Goal: Communication & Community: Answer question/provide support

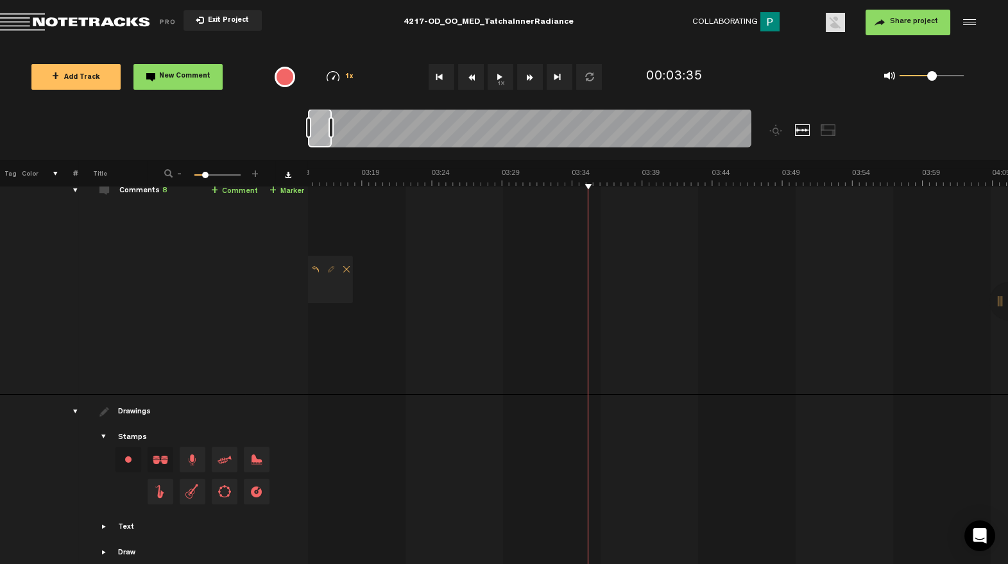
scroll to position [189, 0]
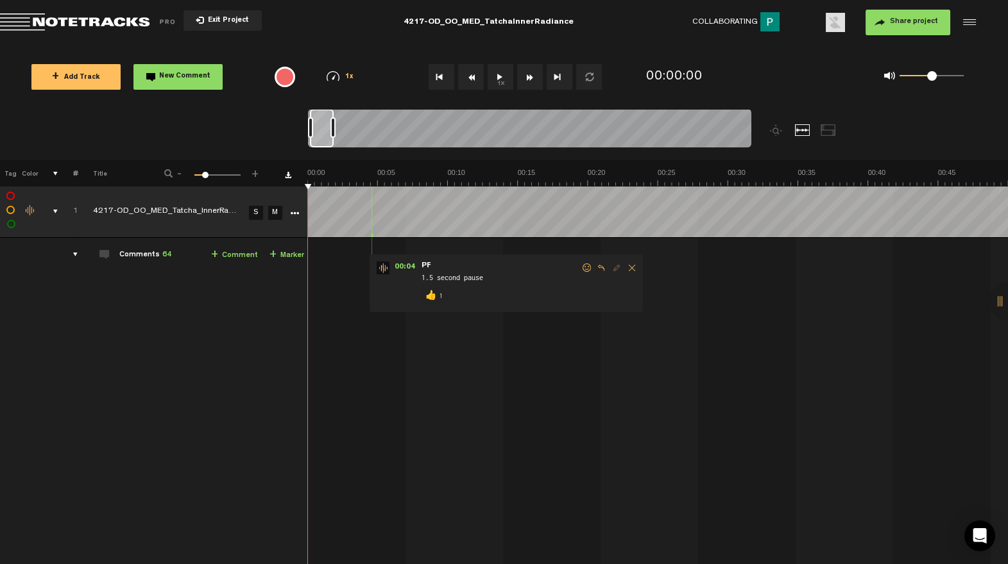
click at [55, 212] on div "comments, stamps & drawings" at bounding box center [50, 211] width 20 height 13
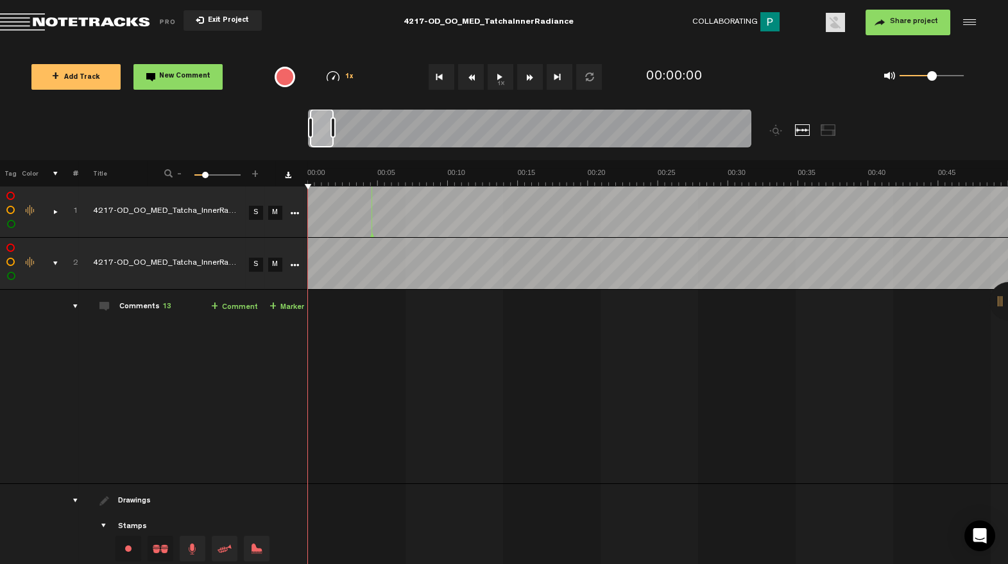
click at [55, 261] on div "comments, stamps & drawings" at bounding box center [50, 263] width 20 height 13
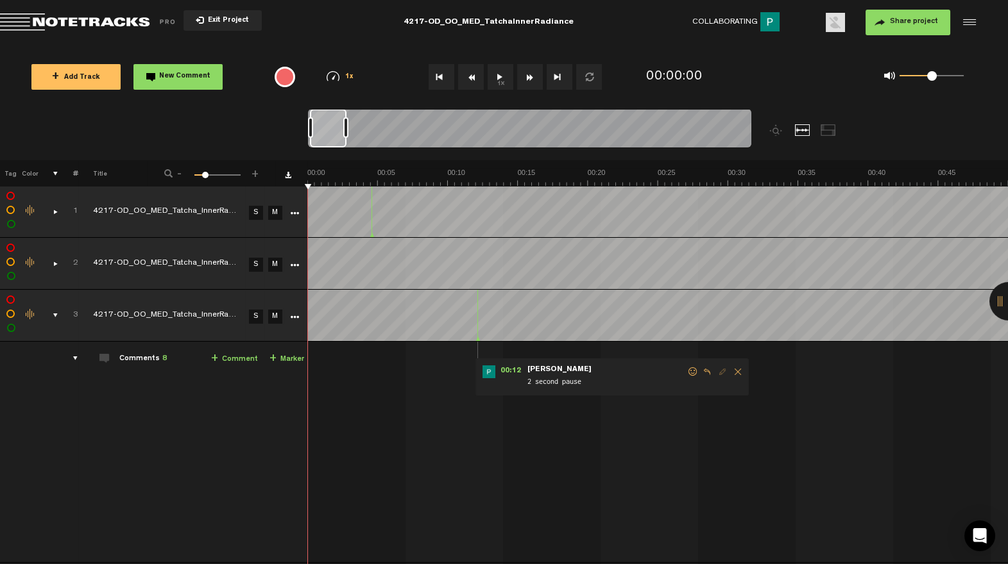
drag, startPoint x: 334, startPoint y: 130, endPoint x: 348, endPoint y: 130, distance: 14.1
click at [347, 130] on div at bounding box center [345, 127] width 5 height 21
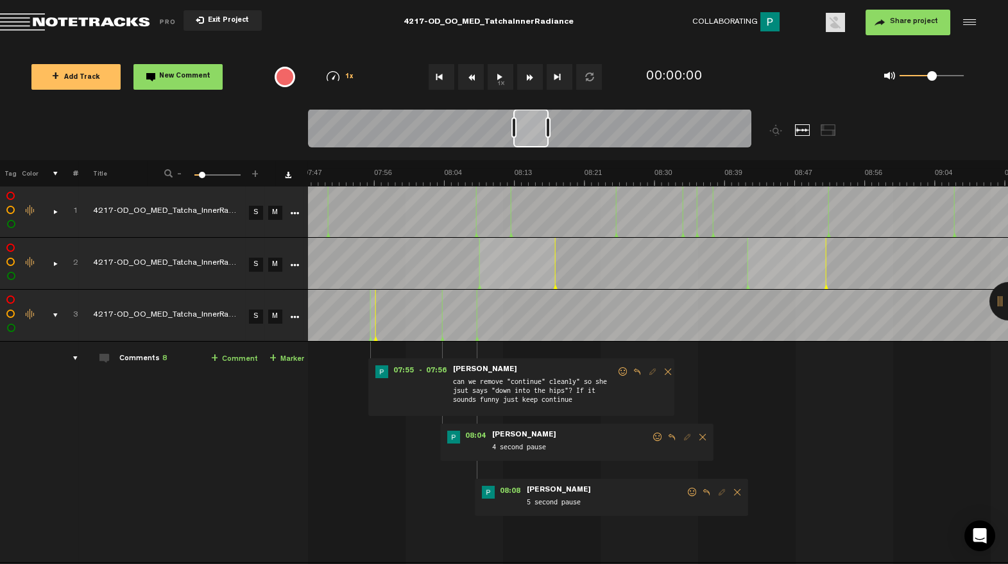
scroll to position [0, 3831]
drag, startPoint x: 331, startPoint y: 141, endPoint x: 533, endPoint y: 139, distance: 202.0
click at [533, 139] on div at bounding box center [530, 128] width 35 height 38
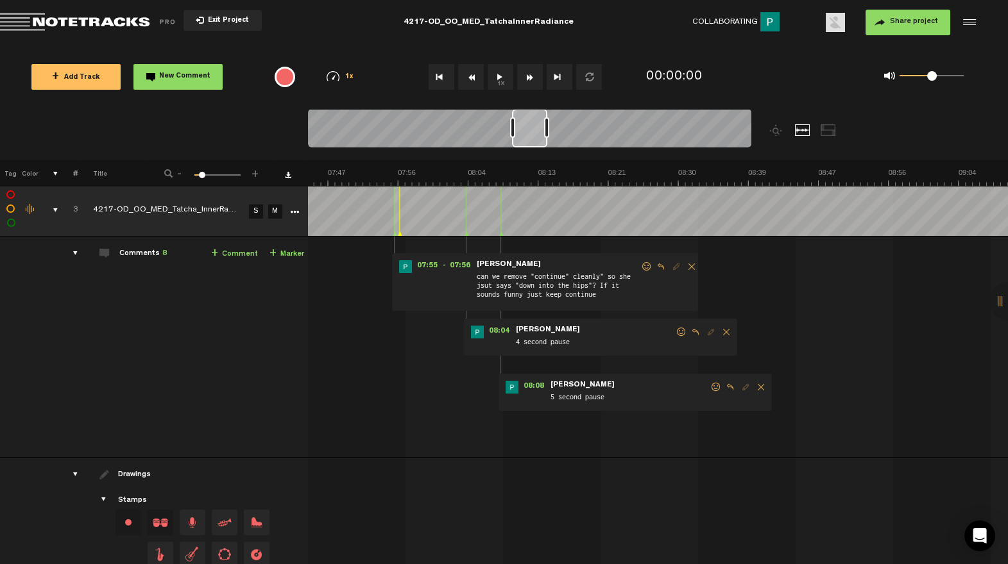
scroll to position [83, 0]
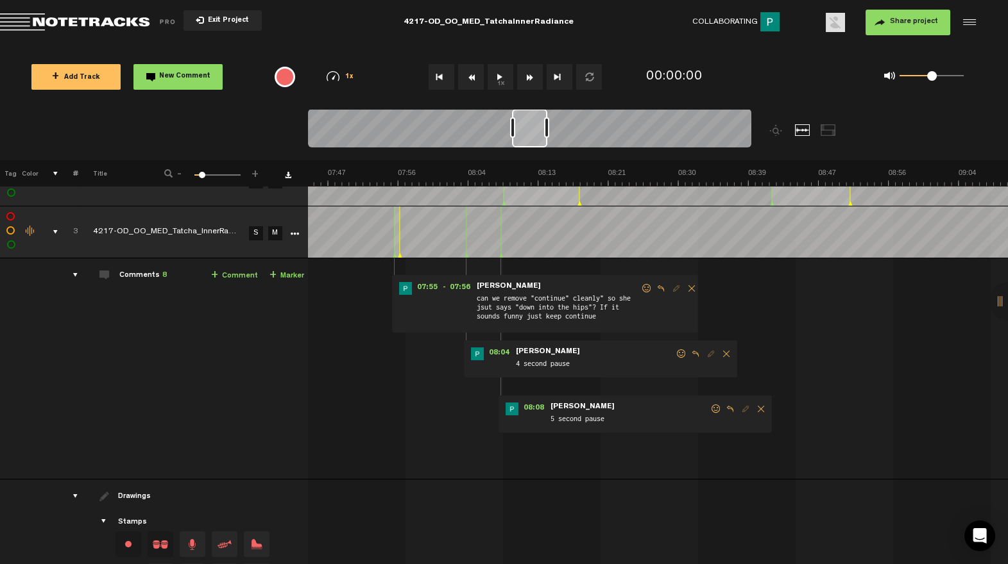
click at [713, 411] on span at bounding box center [715, 409] width 13 height 9
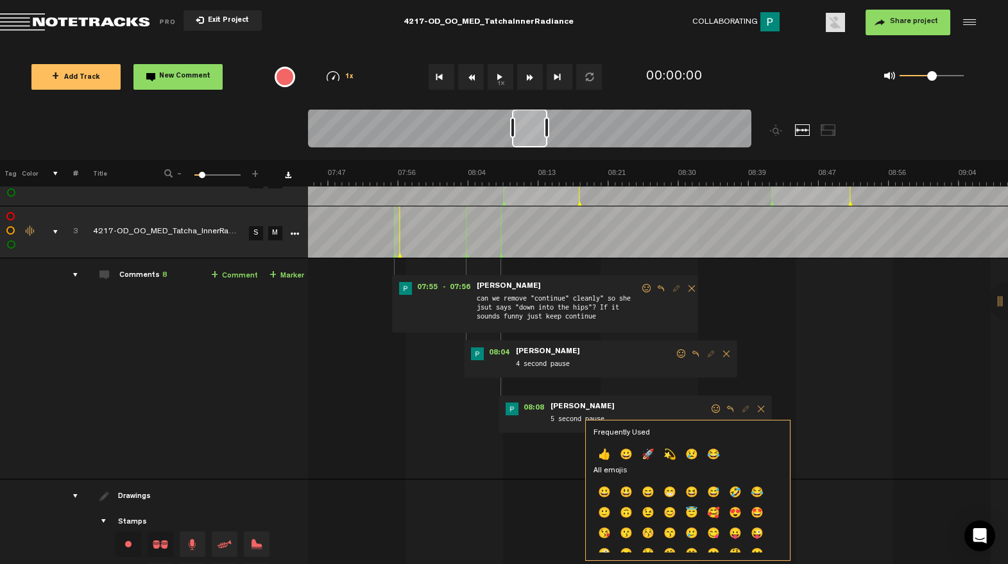
drag, startPoint x: 607, startPoint y: 457, endPoint x: 625, endPoint y: 428, distance: 33.7
click at [607, 456] on p "👍" at bounding box center [604, 456] width 22 height 21
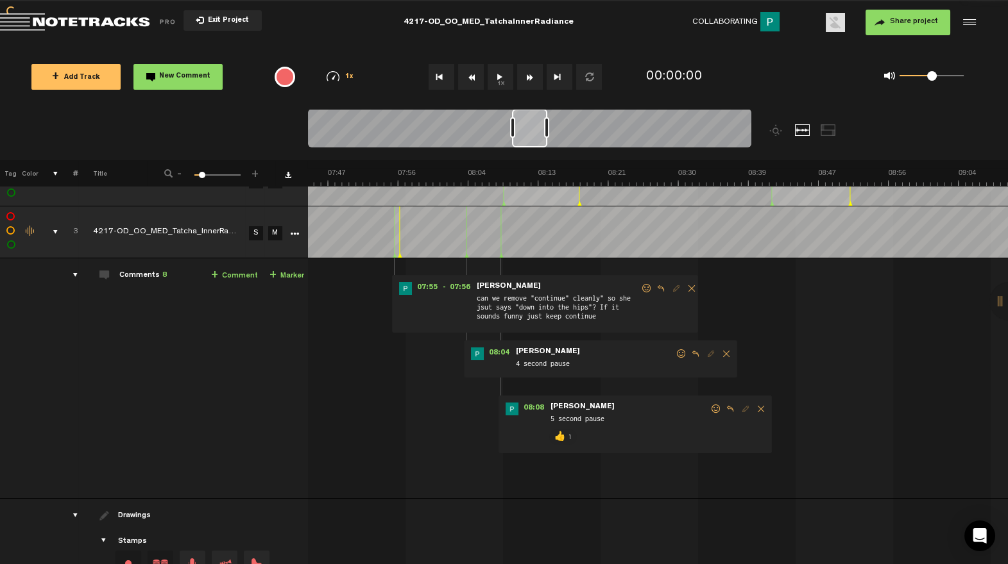
drag, startPoint x: 682, startPoint y: 352, endPoint x: 648, endPoint y: 364, distance: 35.9
click at [682, 353] on span at bounding box center [681, 354] width 13 height 9
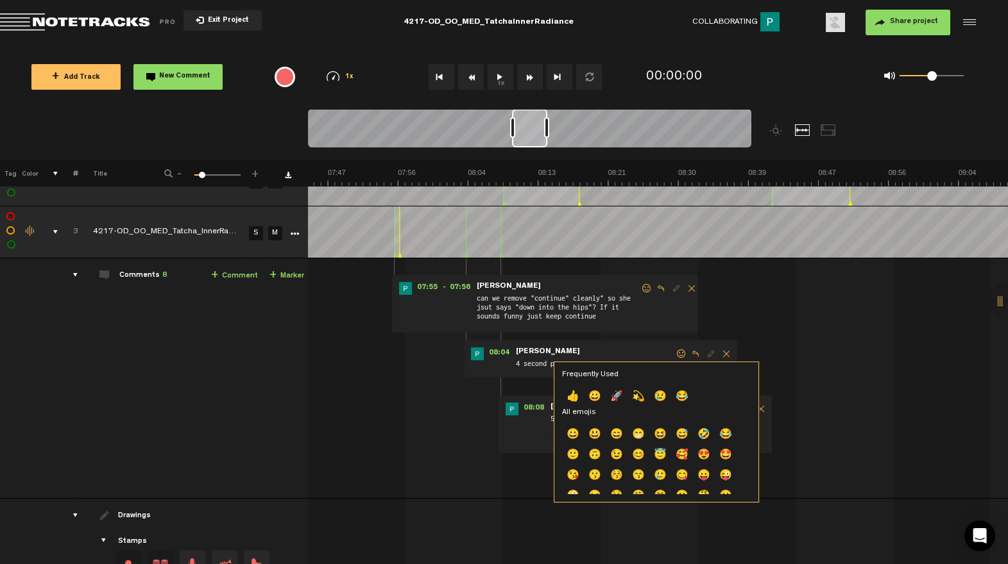
click at [576, 393] on p "👍" at bounding box center [573, 397] width 22 height 21
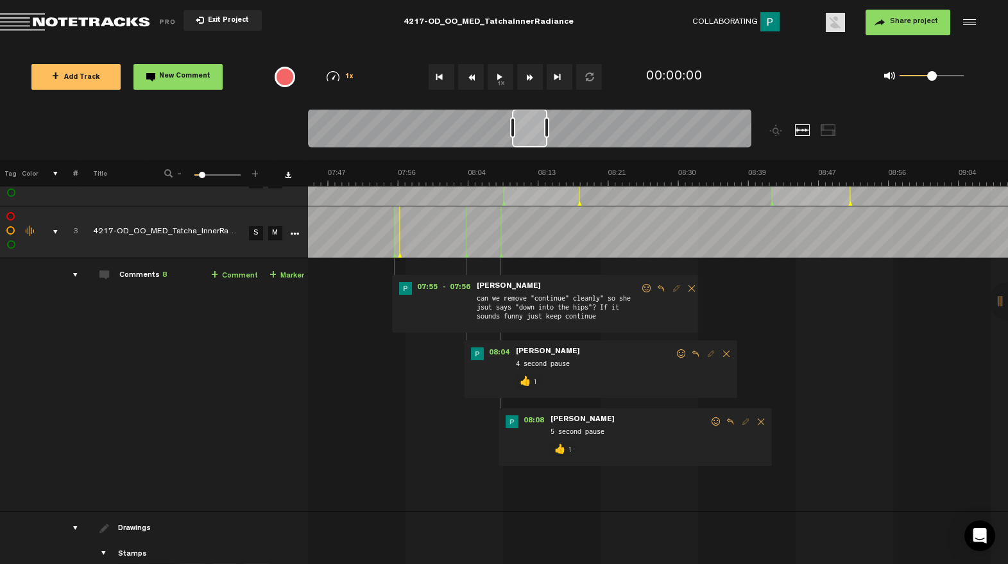
click at [648, 289] on span at bounding box center [646, 288] width 13 height 9
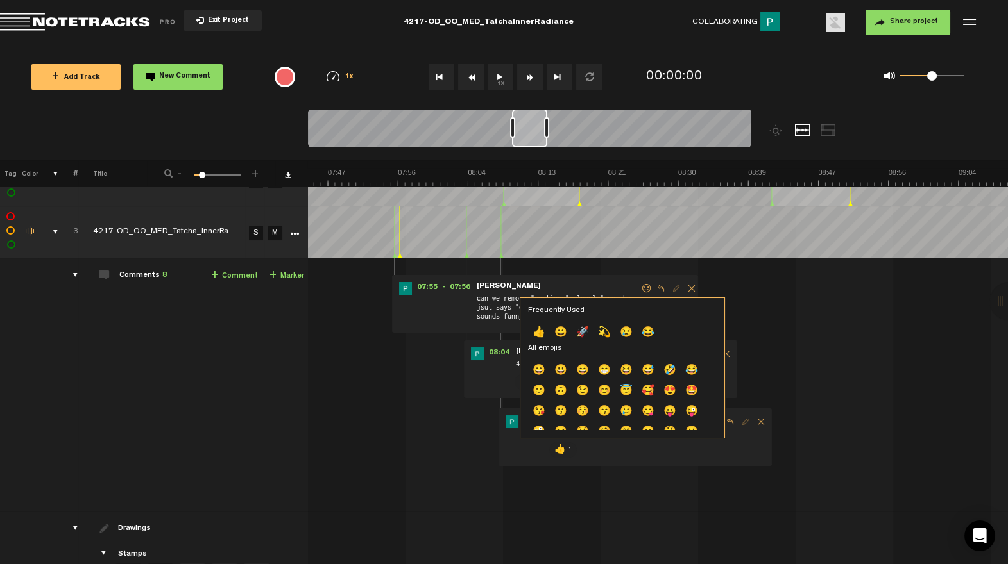
drag, startPoint x: 541, startPoint y: 334, endPoint x: 537, endPoint y: 313, distance: 21.5
click at [541, 335] on p "👍" at bounding box center [539, 333] width 22 height 21
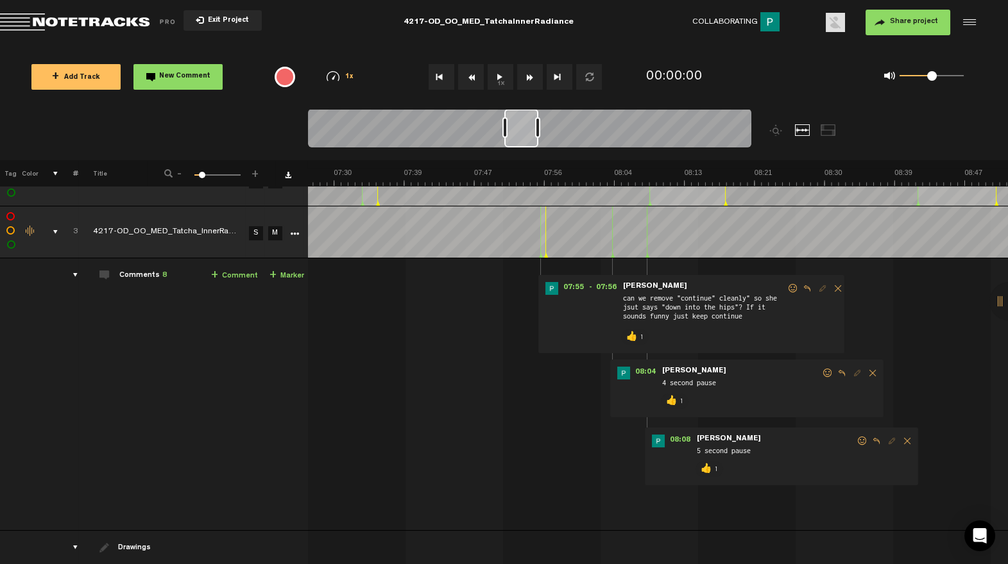
scroll to position [0, 3673]
click at [523, 142] on div at bounding box center [521, 128] width 34 height 38
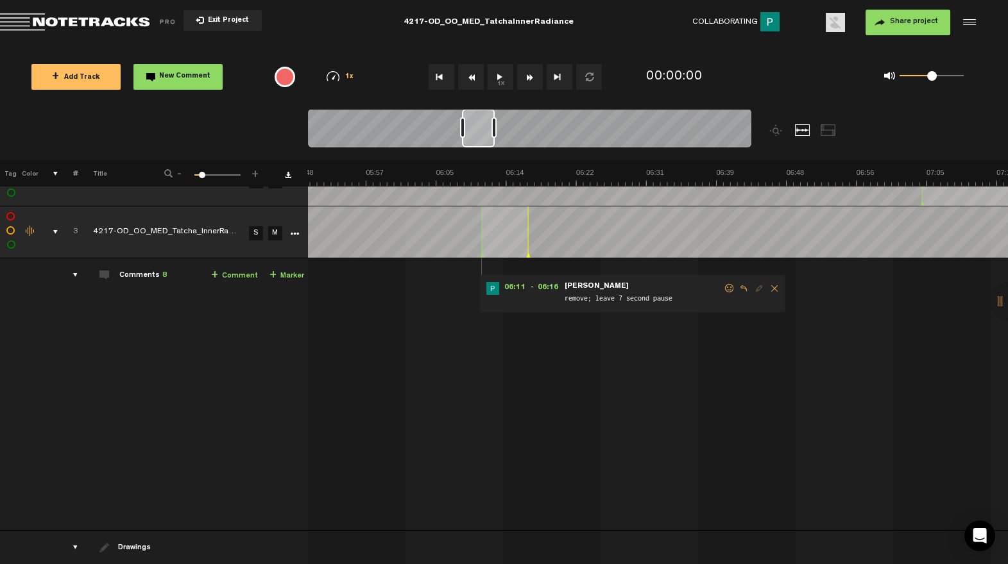
scroll to position [0, 2882]
drag, startPoint x: 520, startPoint y: 136, endPoint x: 478, endPoint y: 137, distance: 42.3
click at [478, 137] on div at bounding box center [478, 128] width 33 height 38
drag, startPoint x: 729, startPoint y: 286, endPoint x: 700, endPoint y: 307, distance: 35.8
click at [729, 286] on span at bounding box center [729, 288] width 13 height 9
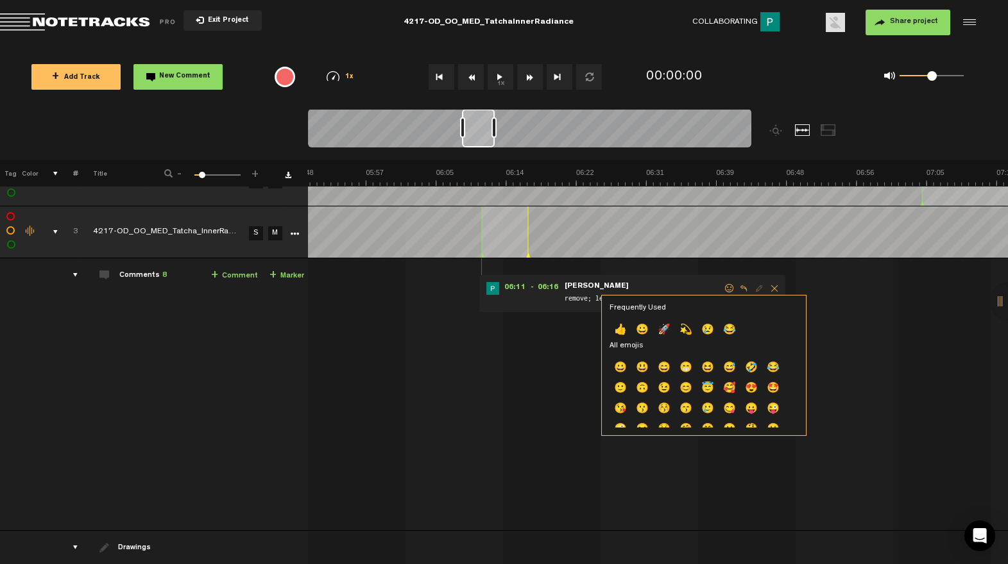
click at [620, 330] on p "👍" at bounding box center [620, 331] width 22 height 21
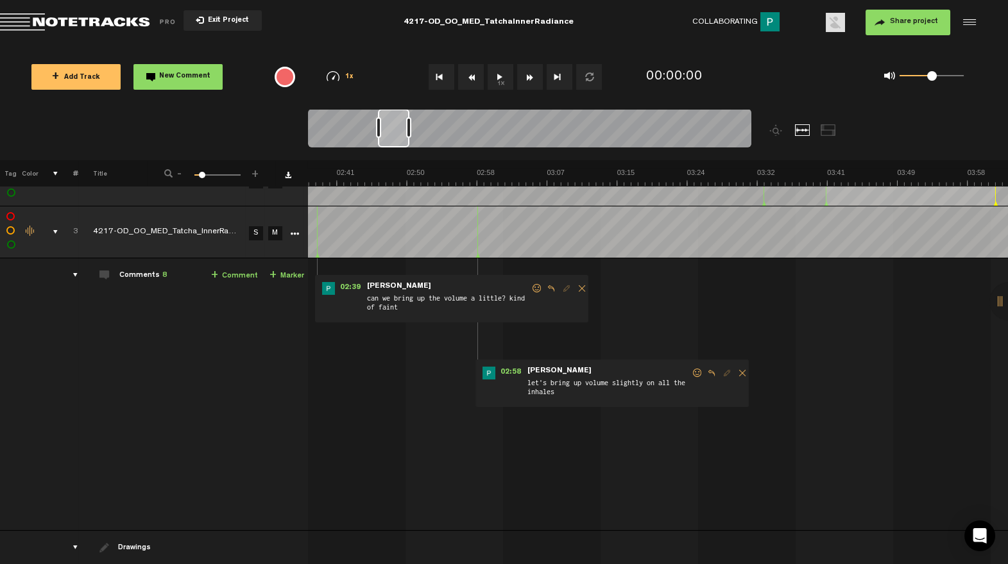
scroll to position [0, 1265]
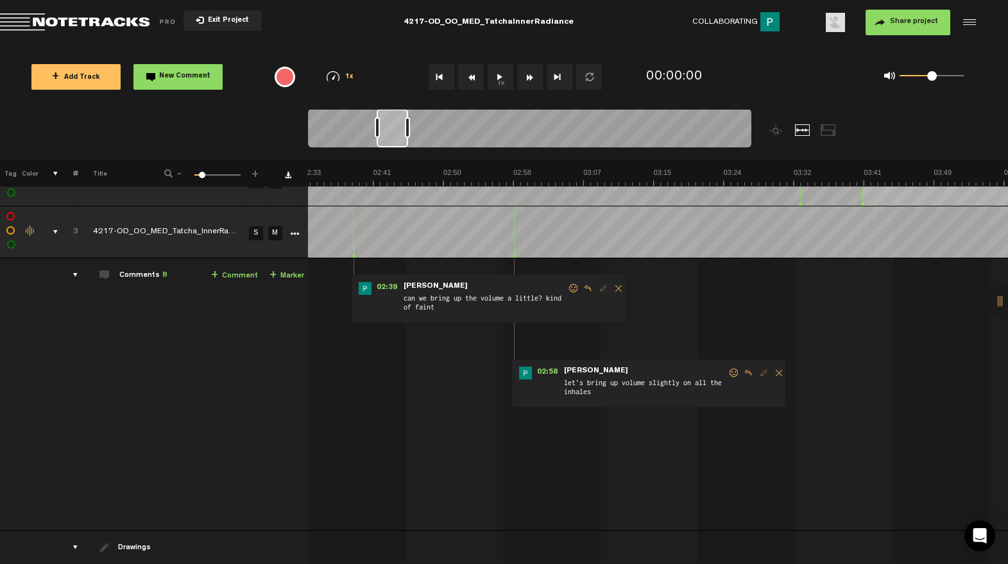
drag, startPoint x: 486, startPoint y: 146, endPoint x: 401, endPoint y: 149, distance: 85.3
click at [401, 149] on div at bounding box center [529, 130] width 443 height 43
click at [728, 370] on span at bounding box center [733, 373] width 13 height 9
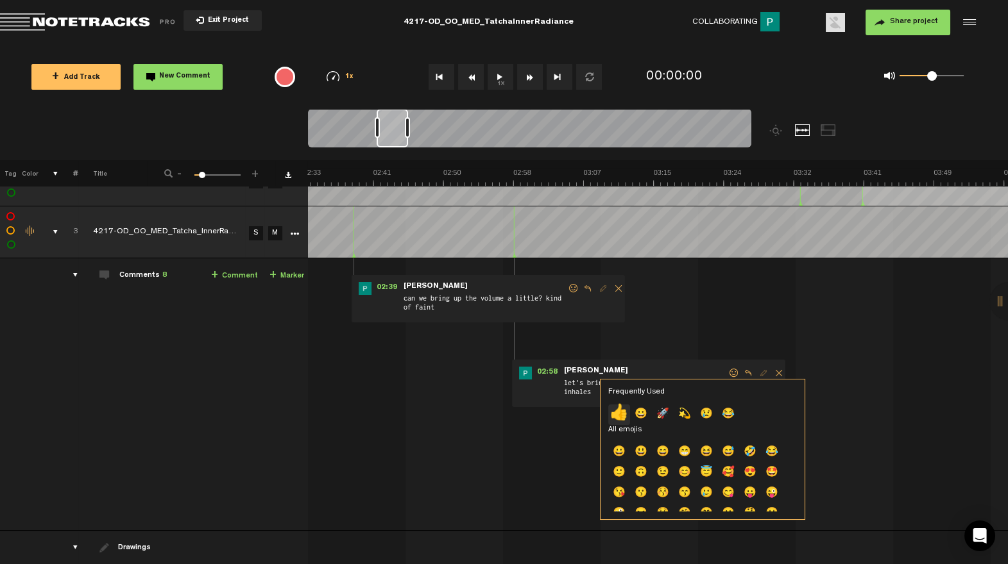
click at [622, 407] on p "👍" at bounding box center [619, 415] width 22 height 21
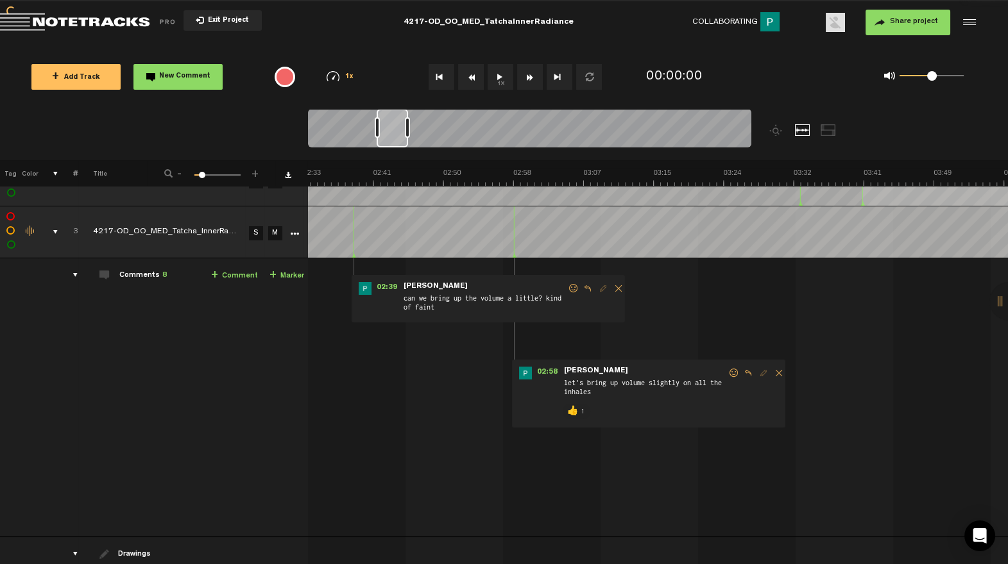
drag, startPoint x: 573, startPoint y: 284, endPoint x: 568, endPoint y: 296, distance: 13.2
click at [573, 284] on span at bounding box center [573, 288] width 13 height 9
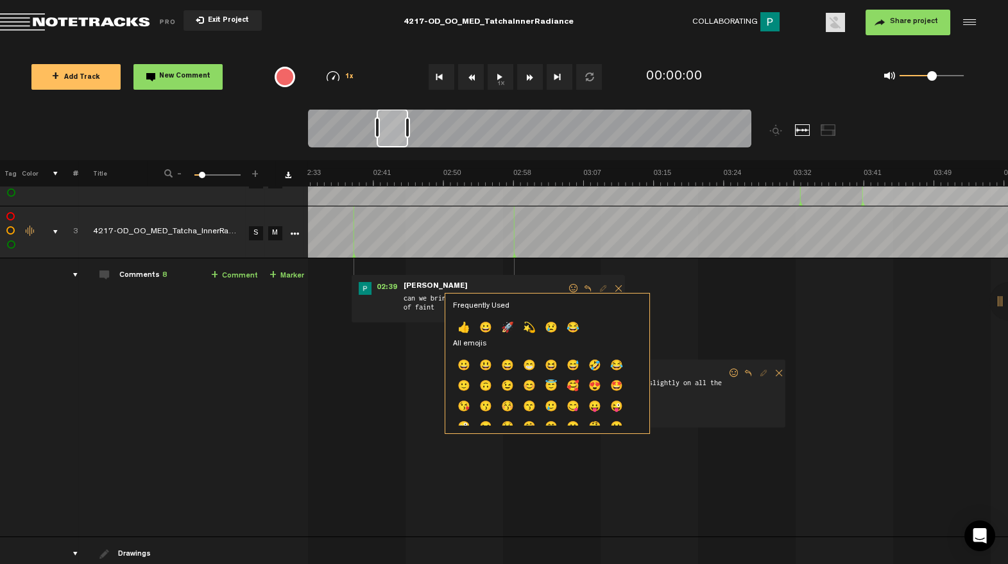
click at [465, 325] on p "👍" at bounding box center [464, 329] width 22 height 21
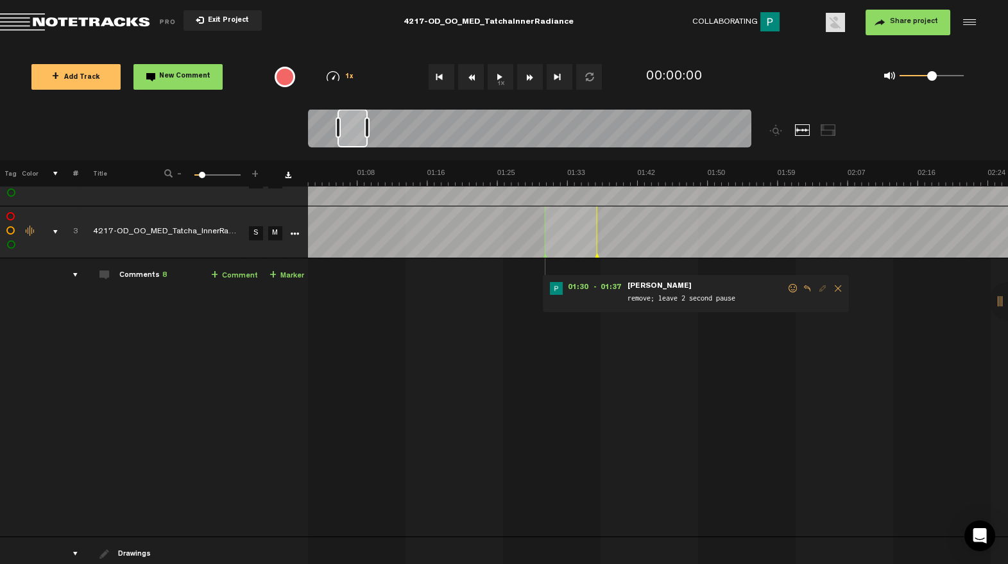
scroll to position [0, 584]
drag, startPoint x: 373, startPoint y: 142, endPoint x: 357, endPoint y: 144, distance: 16.1
click at [357, 144] on div at bounding box center [352, 128] width 30 height 38
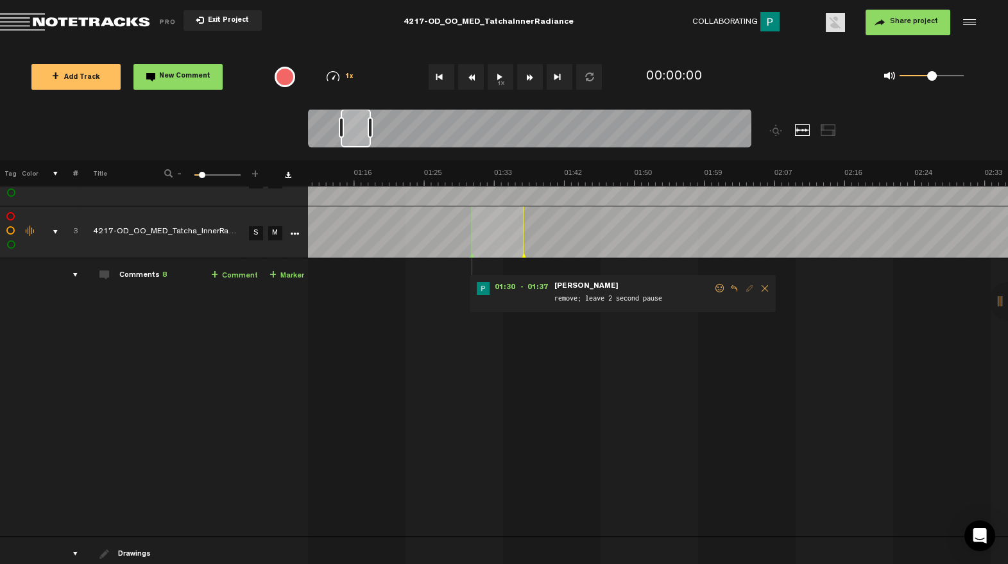
click at [717, 285] on span at bounding box center [719, 288] width 13 height 9
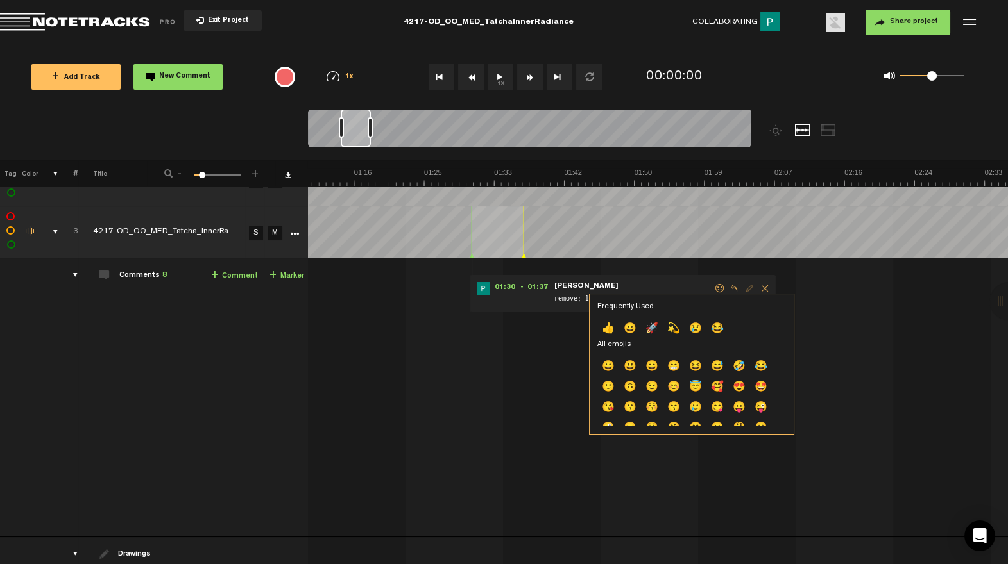
click at [609, 327] on p "👍" at bounding box center [608, 329] width 22 height 21
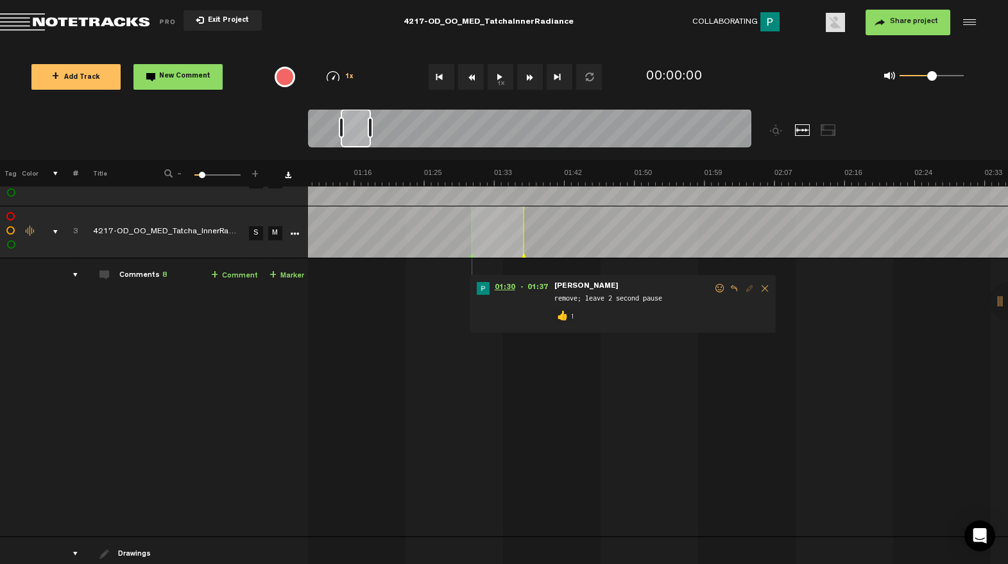
click at [508, 288] on span "01:30" at bounding box center [504, 288] width 31 height 13
click at [257, 233] on link "S" at bounding box center [256, 233] width 14 height 14
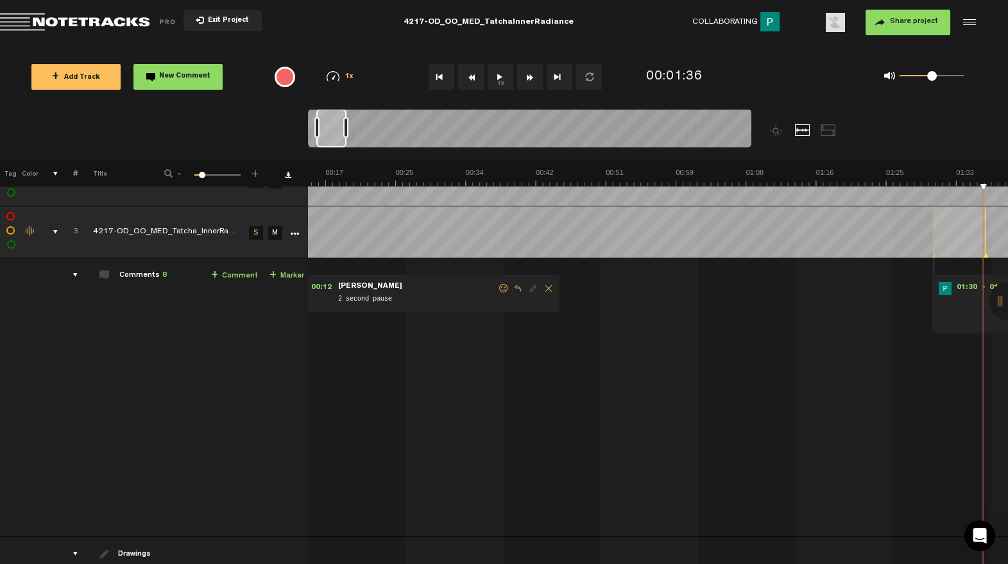
scroll to position [0, 0]
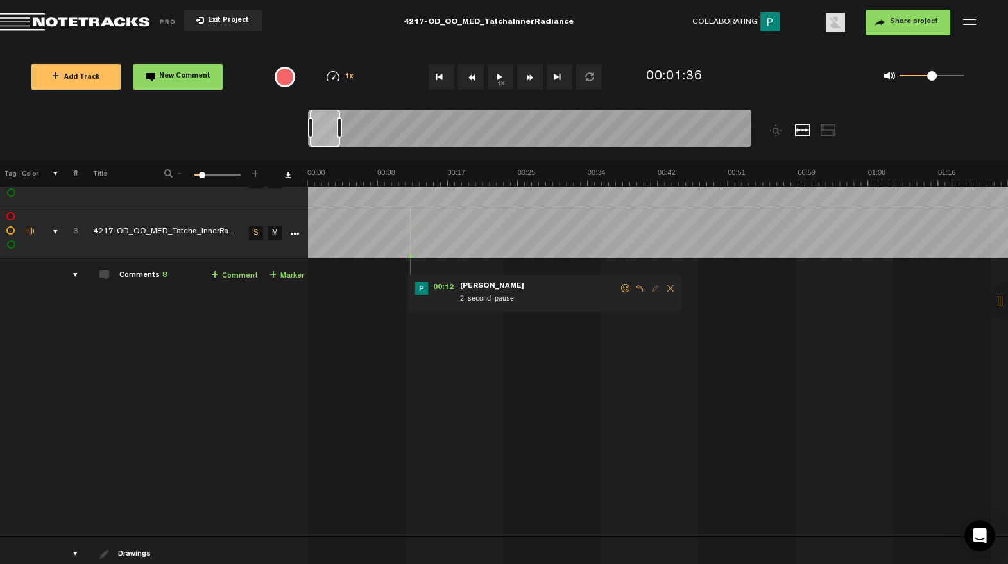
click at [623, 286] on span at bounding box center [625, 288] width 13 height 9
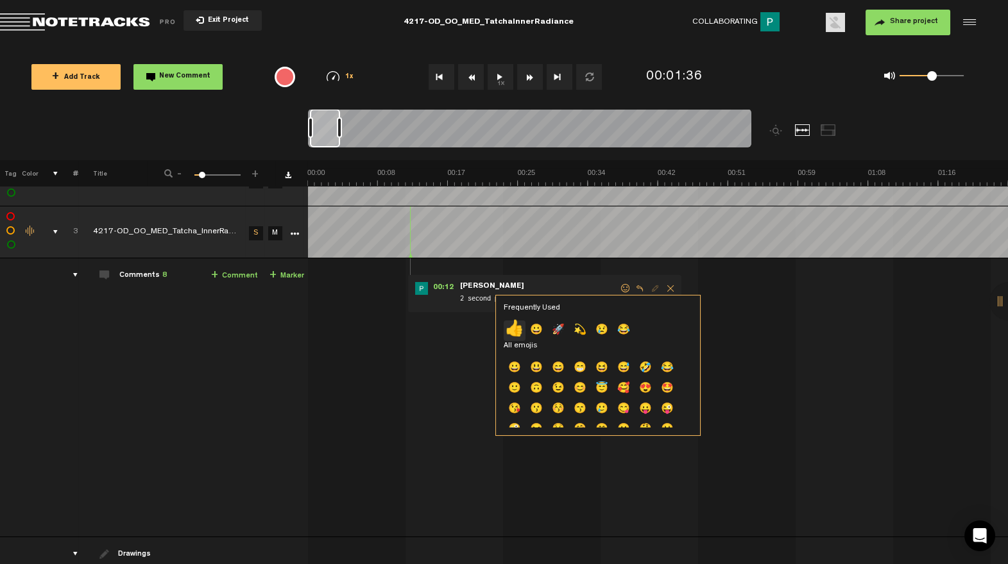
click at [514, 332] on p "👍" at bounding box center [514, 331] width 22 height 21
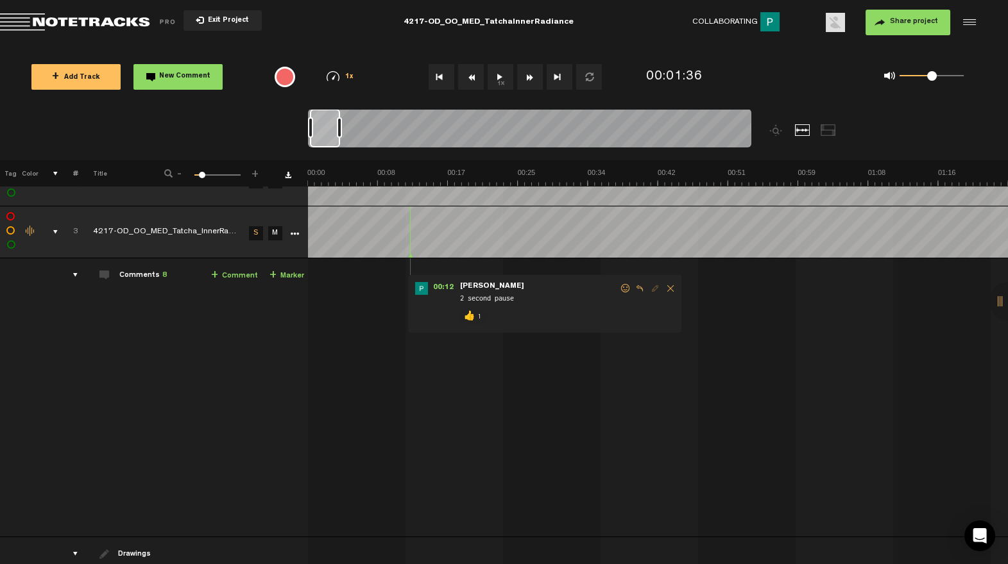
click at [53, 229] on div "comments, stamps & drawings" at bounding box center [50, 232] width 20 height 13
